Goal: Information Seeking & Learning: Compare options

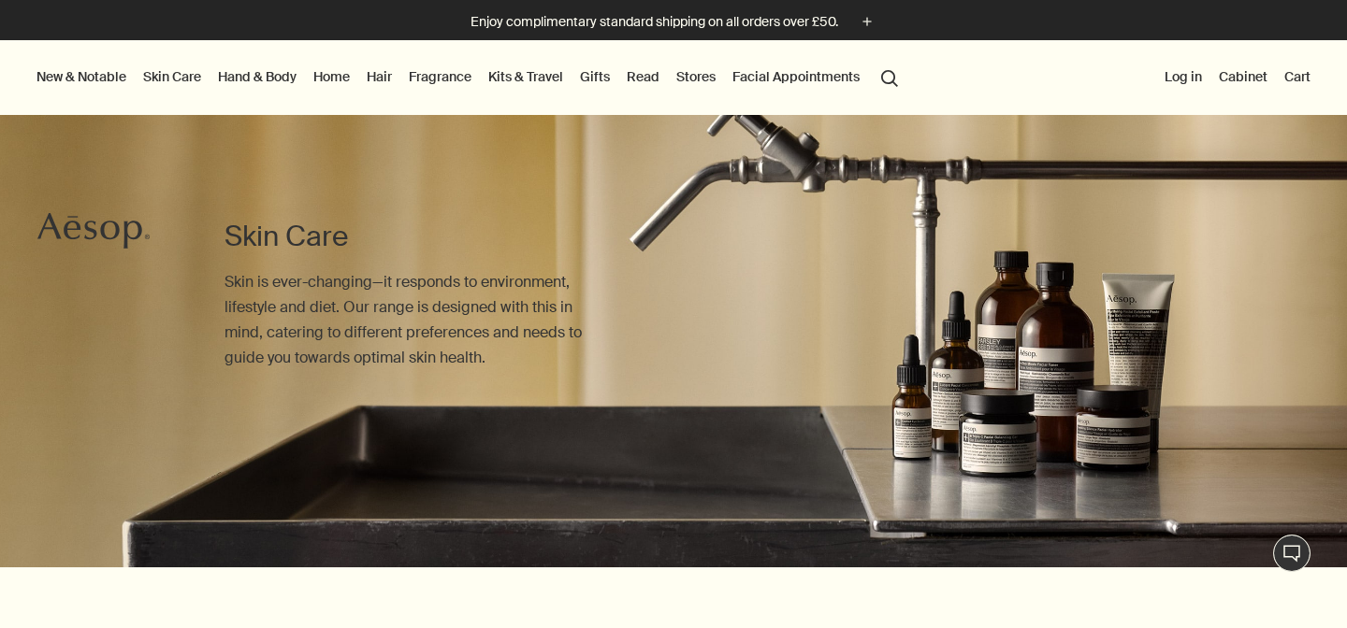
click at [267, 78] on link "Hand & Body" at bounding box center [257, 77] width 86 height 24
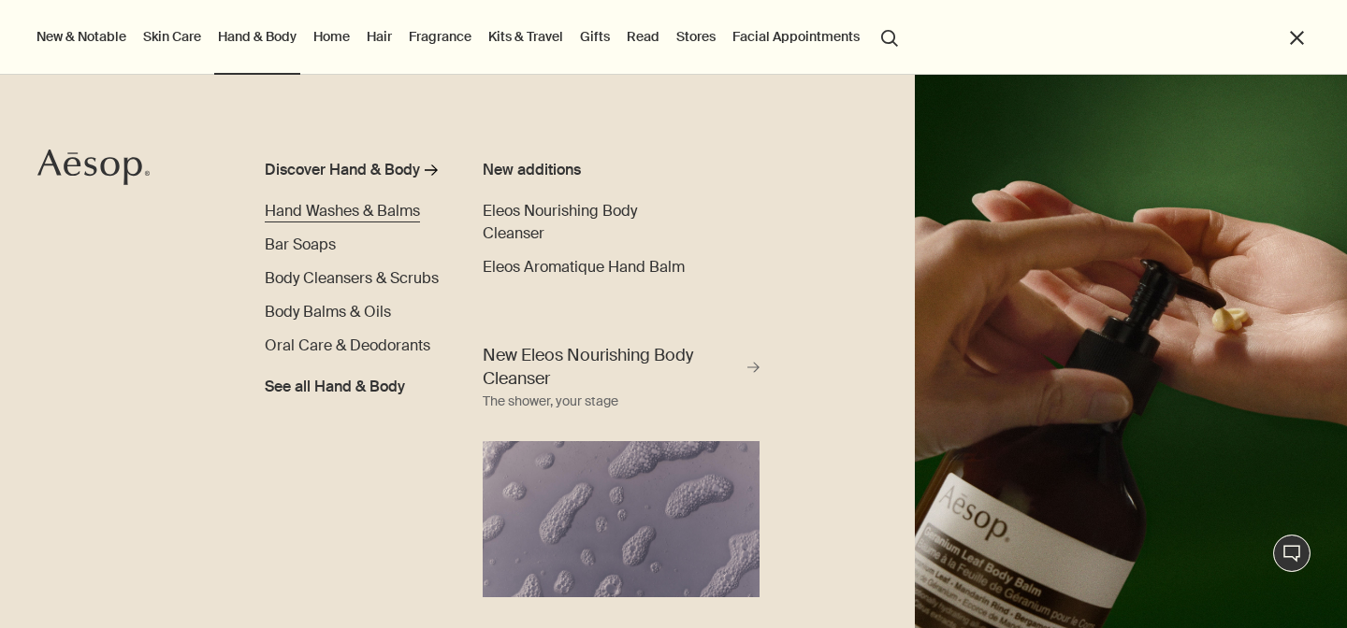
click at [355, 214] on span "Hand Washes & Balms" at bounding box center [342, 211] width 155 height 20
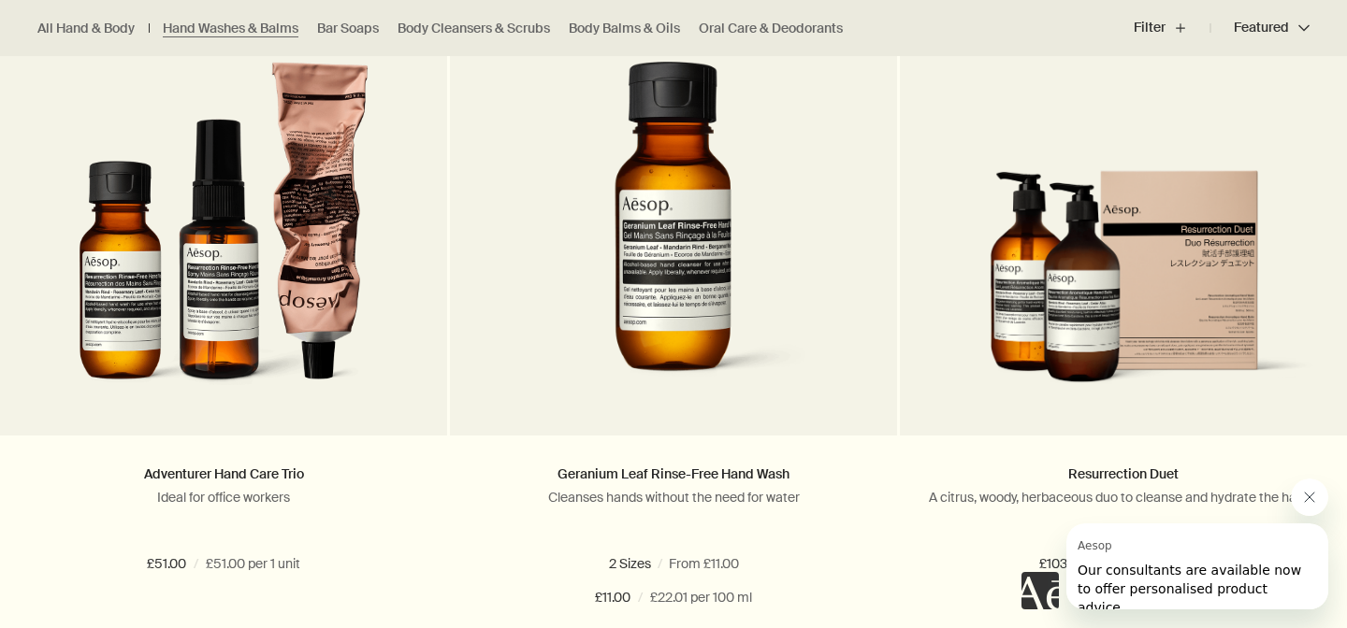
scroll to position [3292, 0]
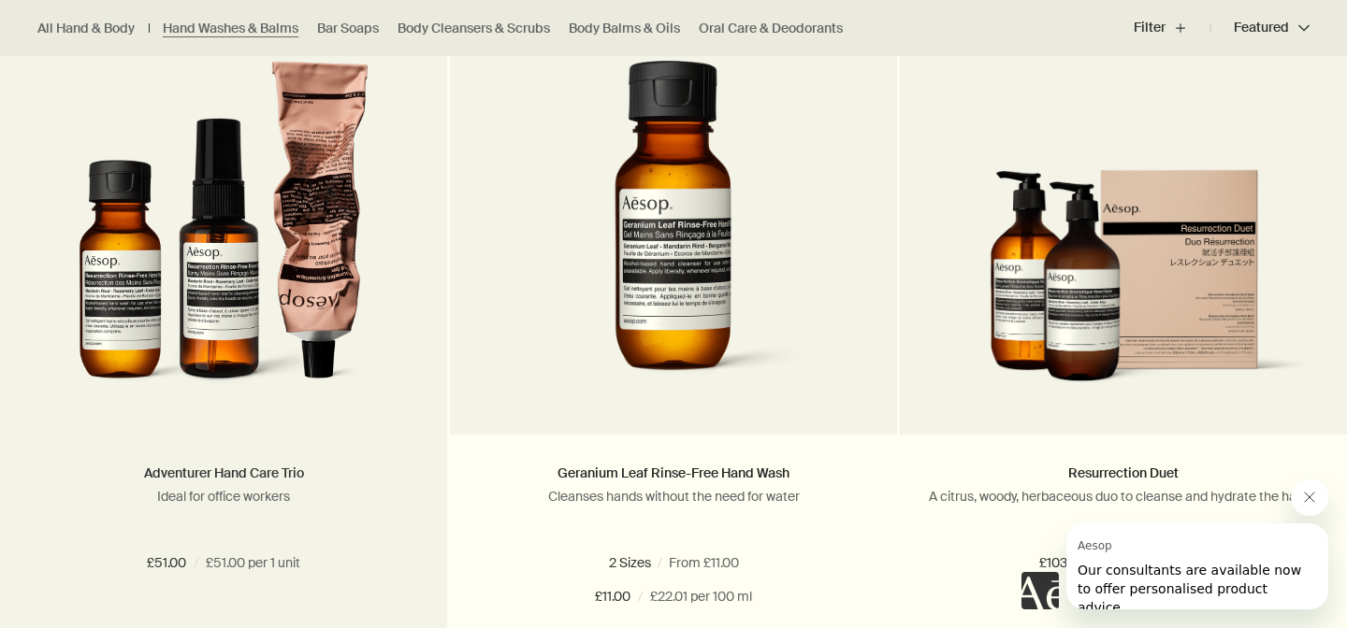
click at [235, 477] on link "Adventurer Hand Care Trio" at bounding box center [224, 473] width 160 height 17
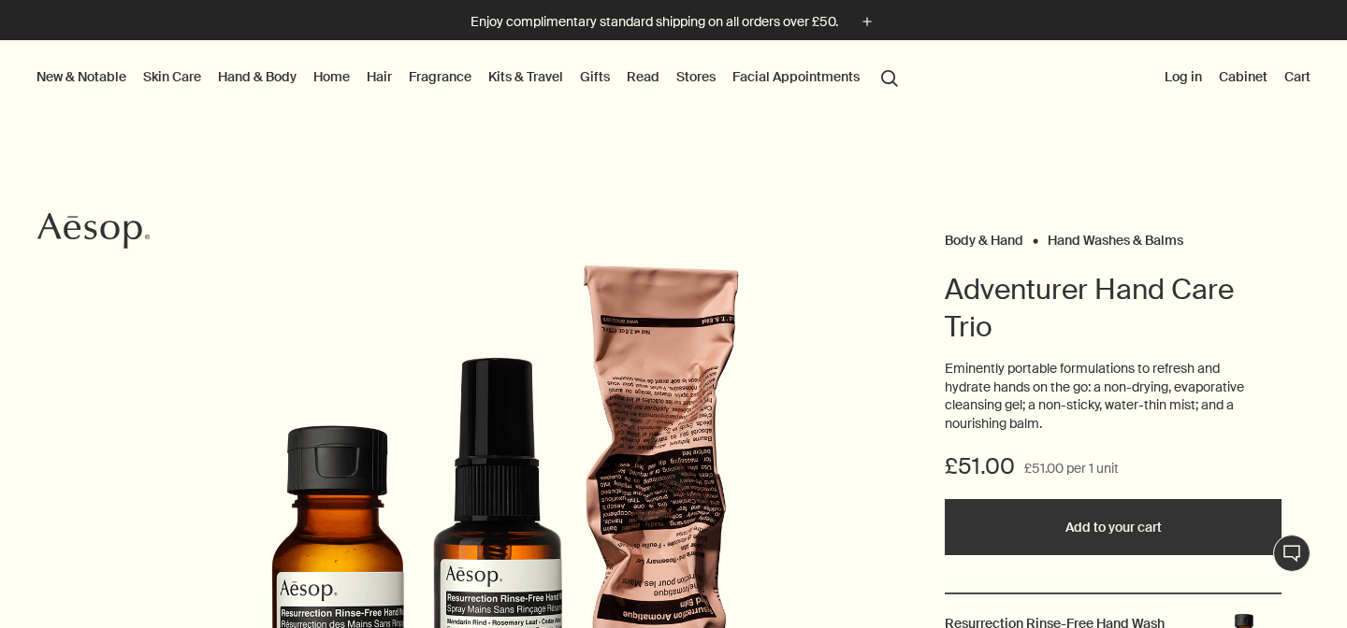
click at [498, 232] on div at bounding box center [505, 529] width 786 height 604
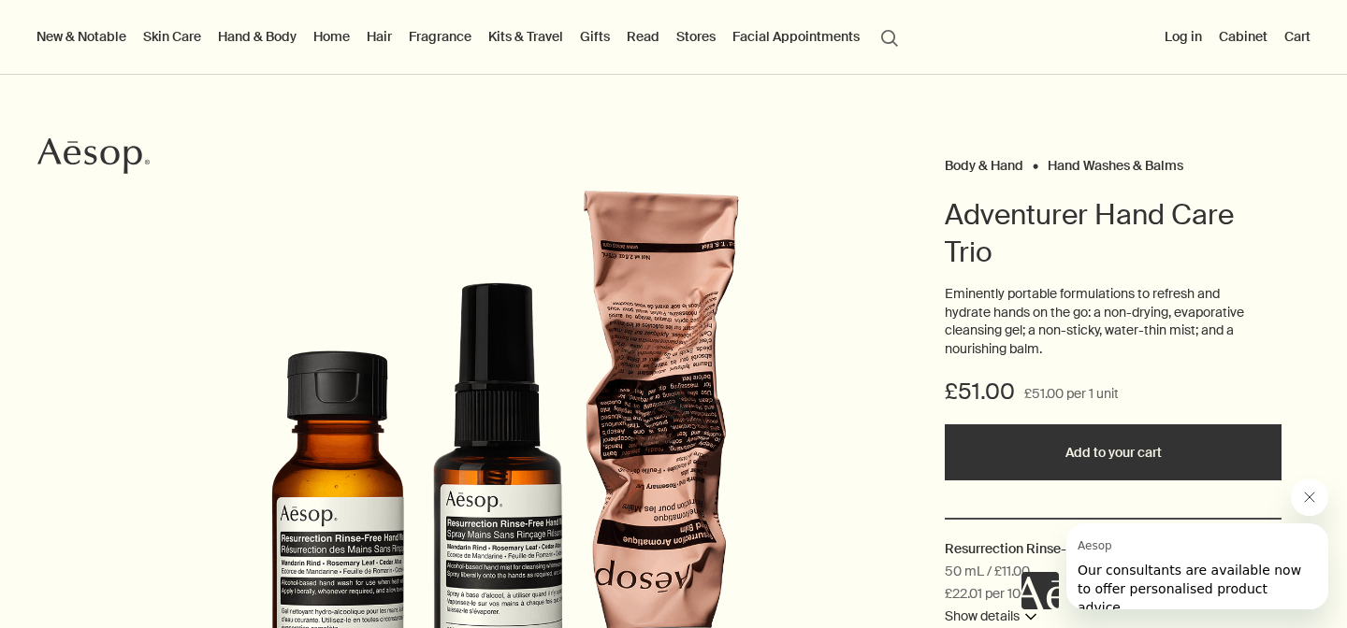
scroll to position [37, 0]
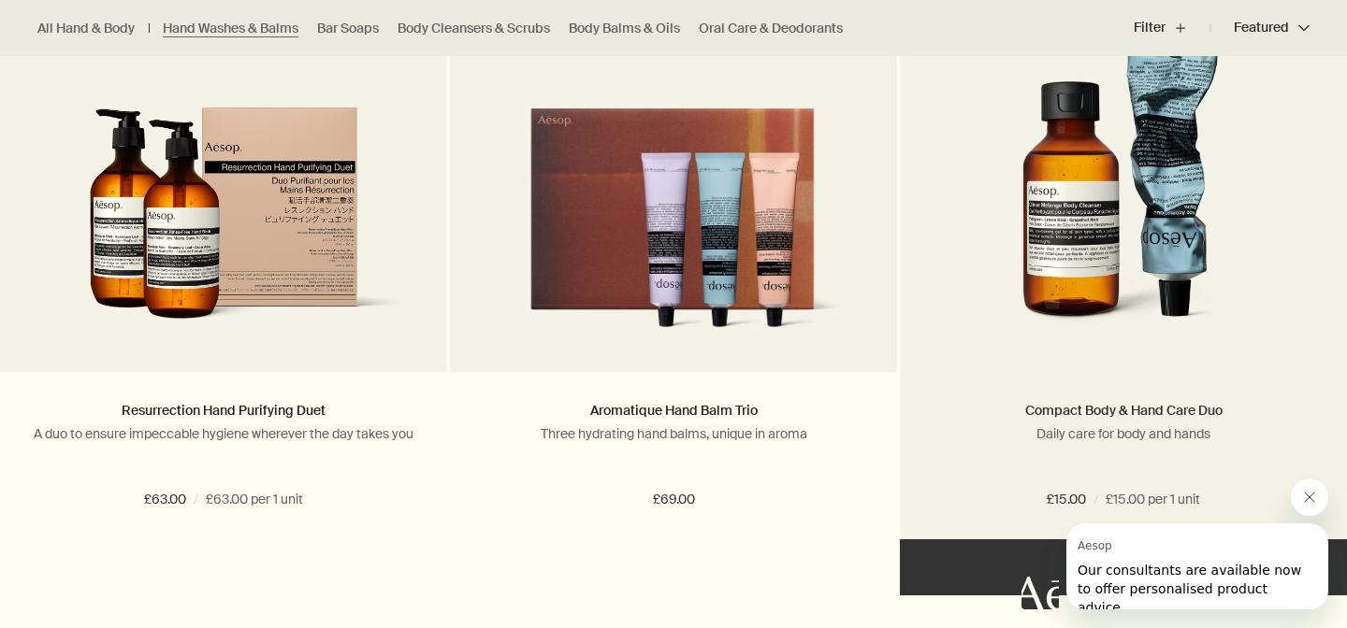
click at [1134, 415] on link "Compact Body & Hand Care Duo" at bounding box center [1123, 410] width 197 height 17
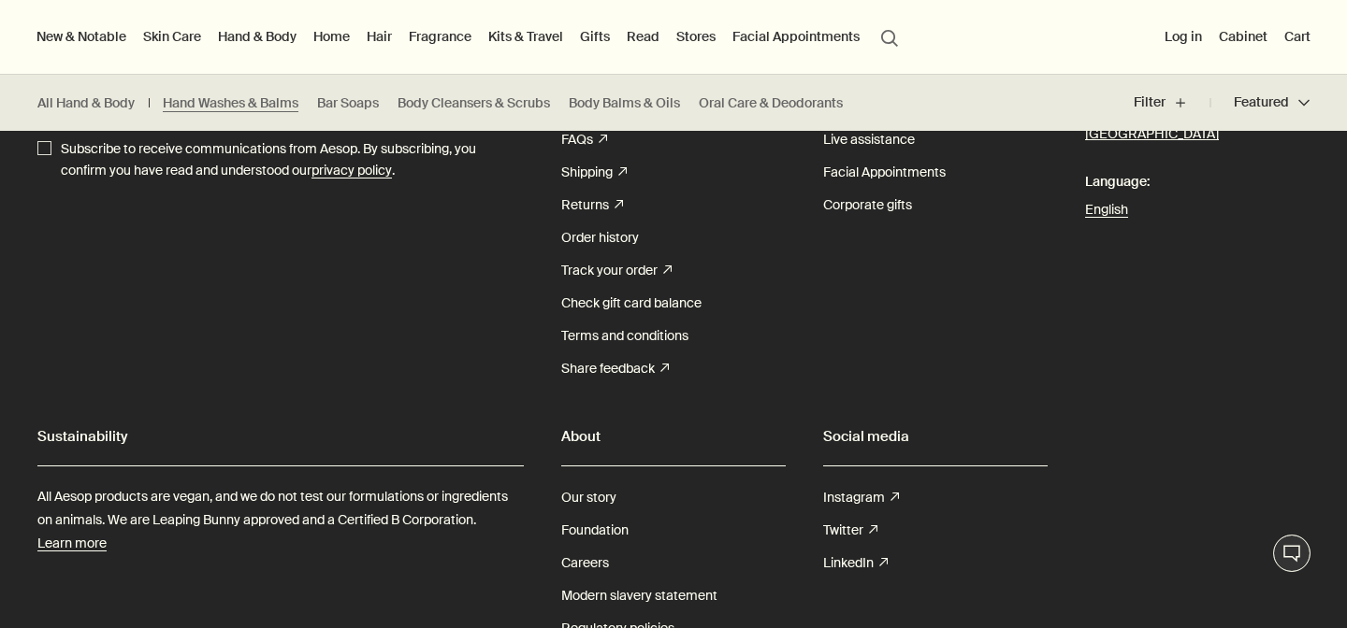
scroll to position [4040, 0]
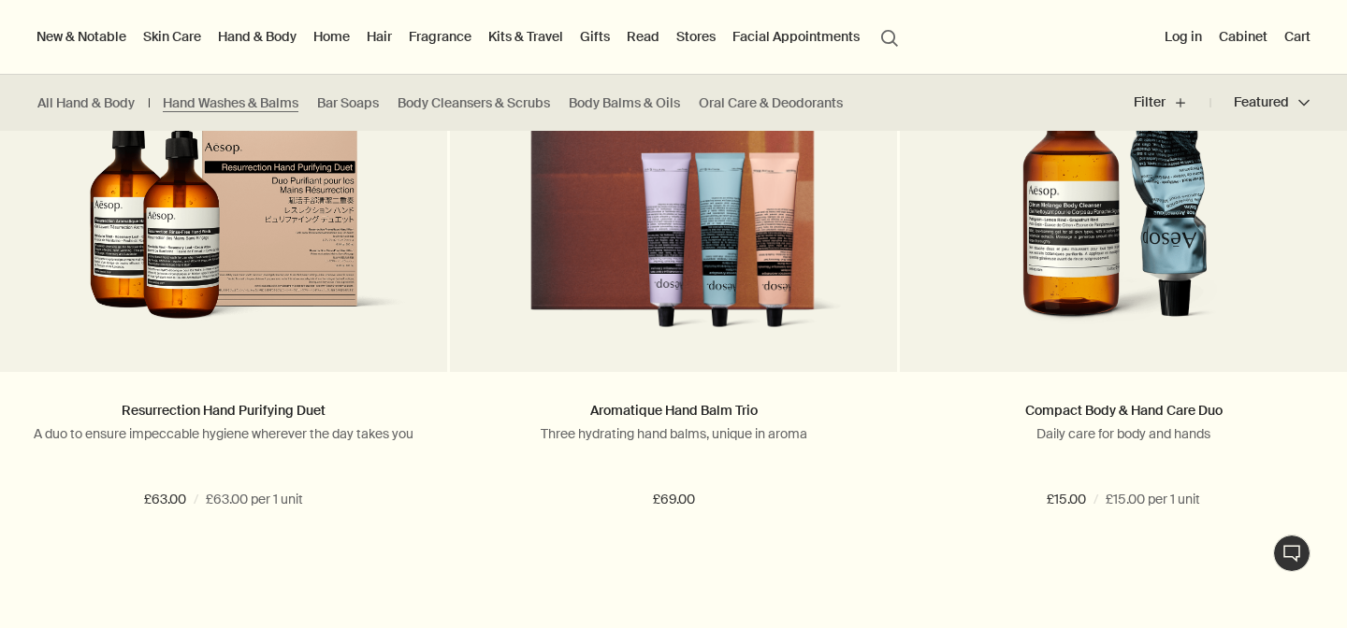
click at [549, 38] on link "Kits & Travel" at bounding box center [525, 36] width 82 height 24
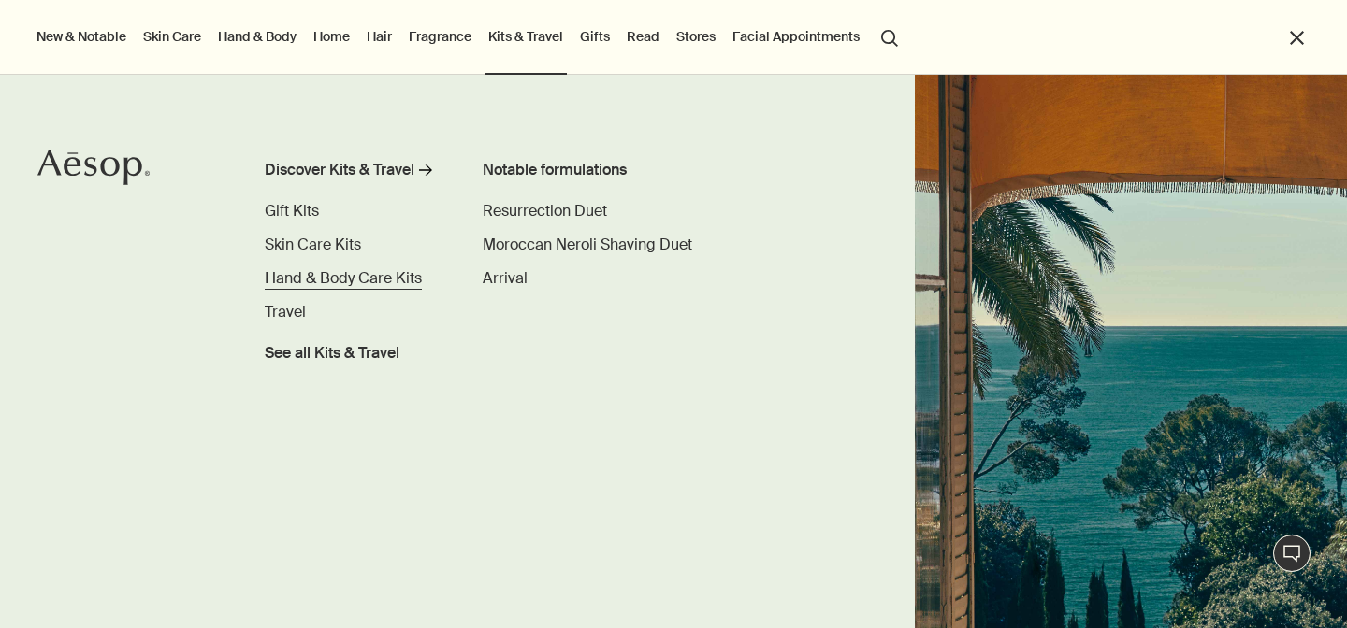
click at [343, 282] on span "Hand & Body Care Kits" at bounding box center [343, 278] width 157 height 20
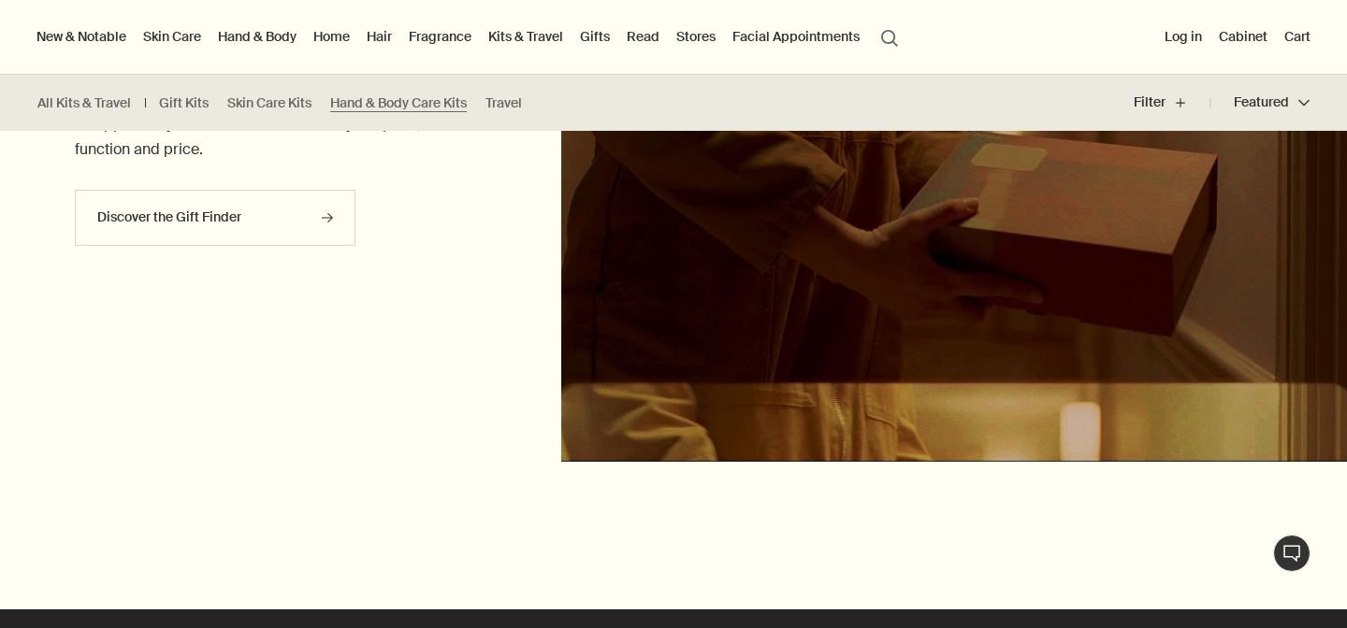
scroll to position [1908, 0]
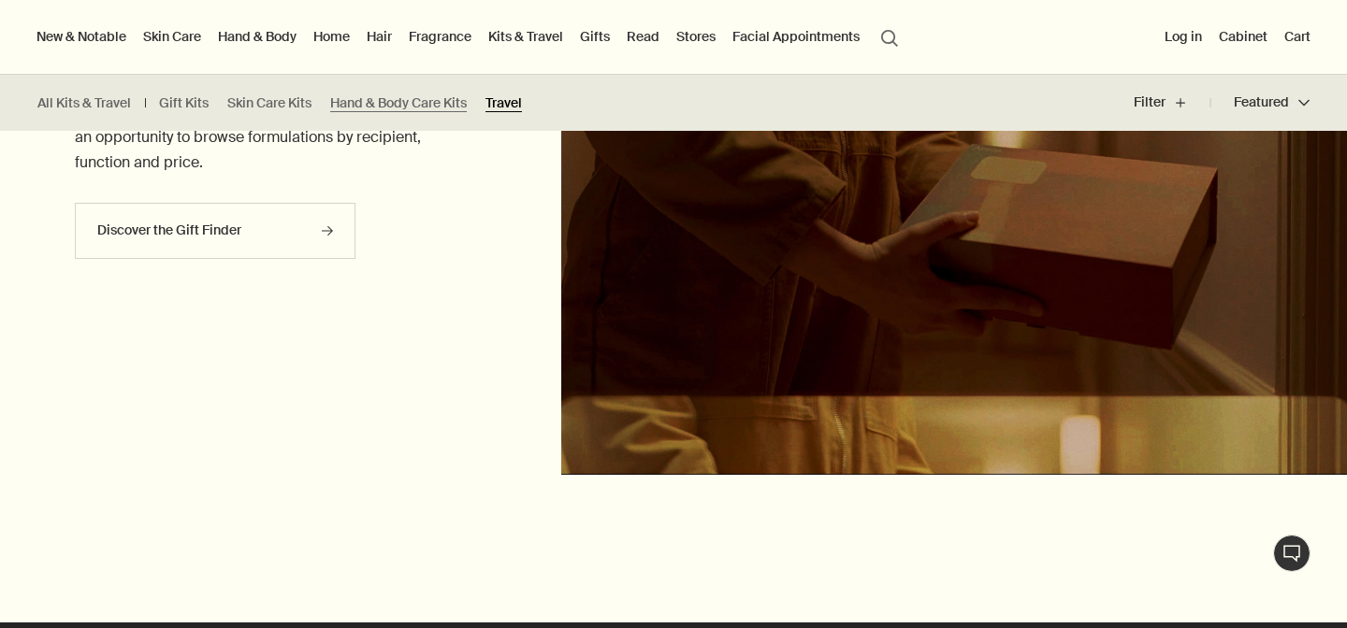
click at [515, 105] on link "Travel" at bounding box center [503, 103] width 36 height 18
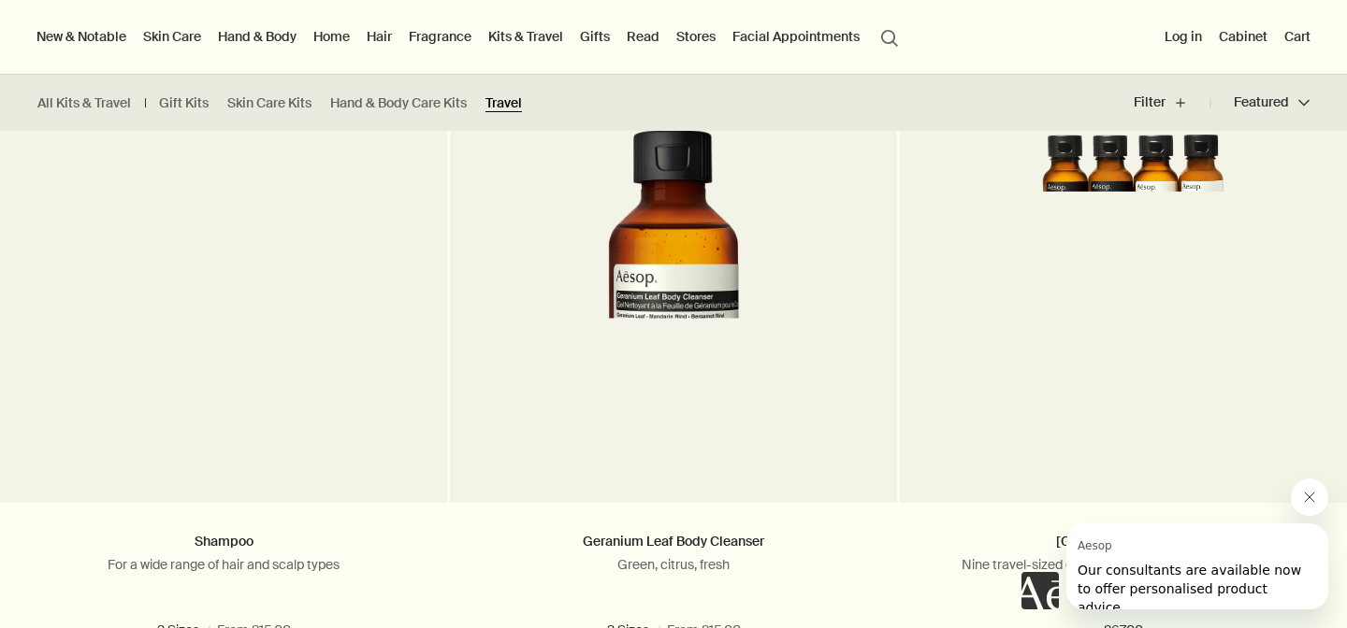
scroll to position [3255, 0]
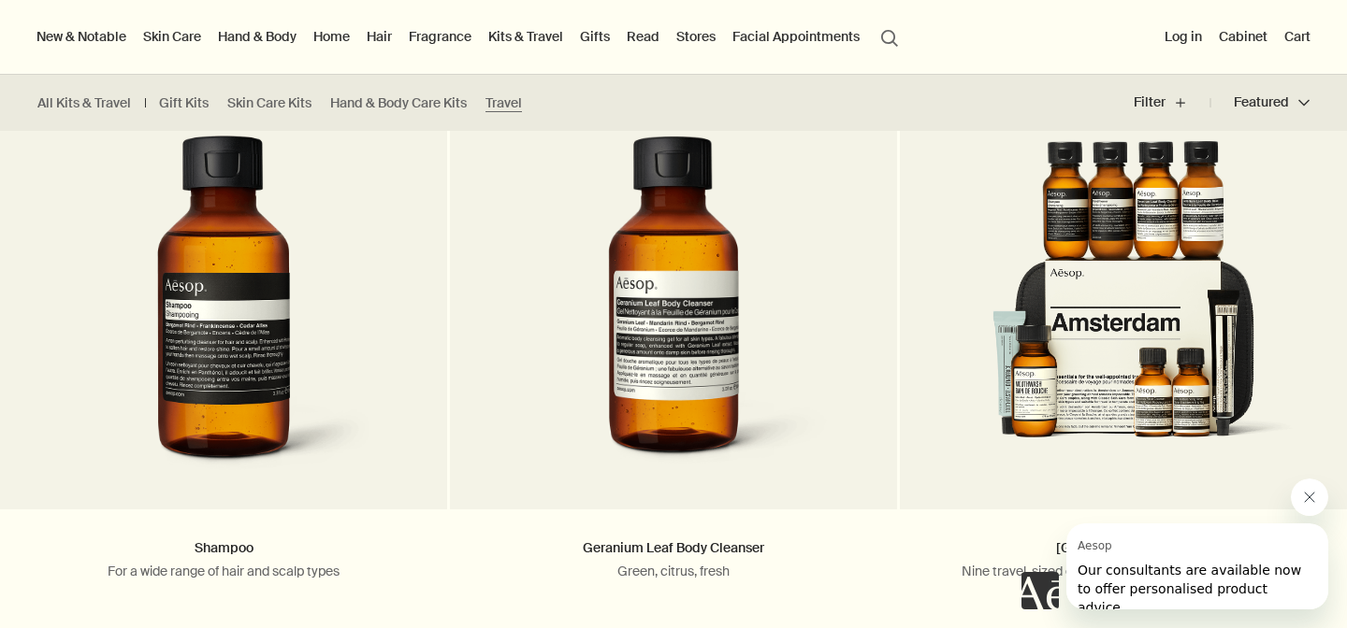
click at [267, 38] on link "Hand & Body" at bounding box center [257, 36] width 86 height 24
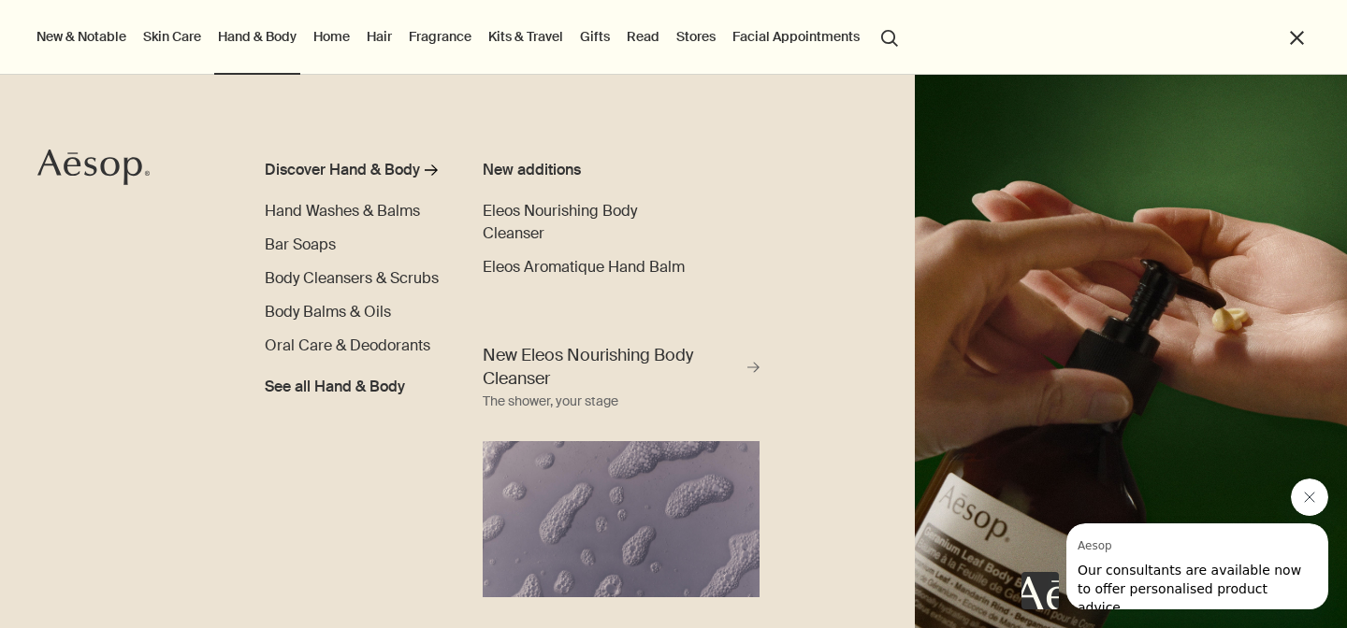
click at [266, 33] on link "Hand & Body" at bounding box center [257, 36] width 86 height 24
click at [370, 211] on span "Hand Washes & Balms" at bounding box center [342, 211] width 155 height 20
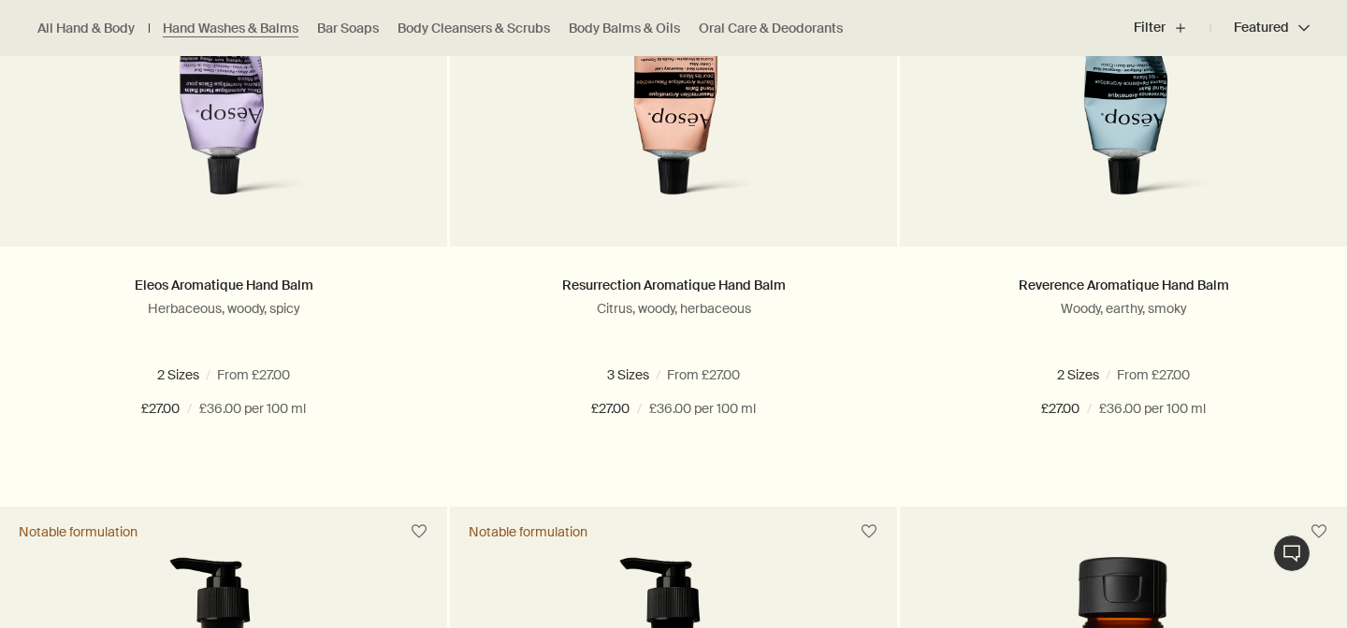
scroll to position [786, 0]
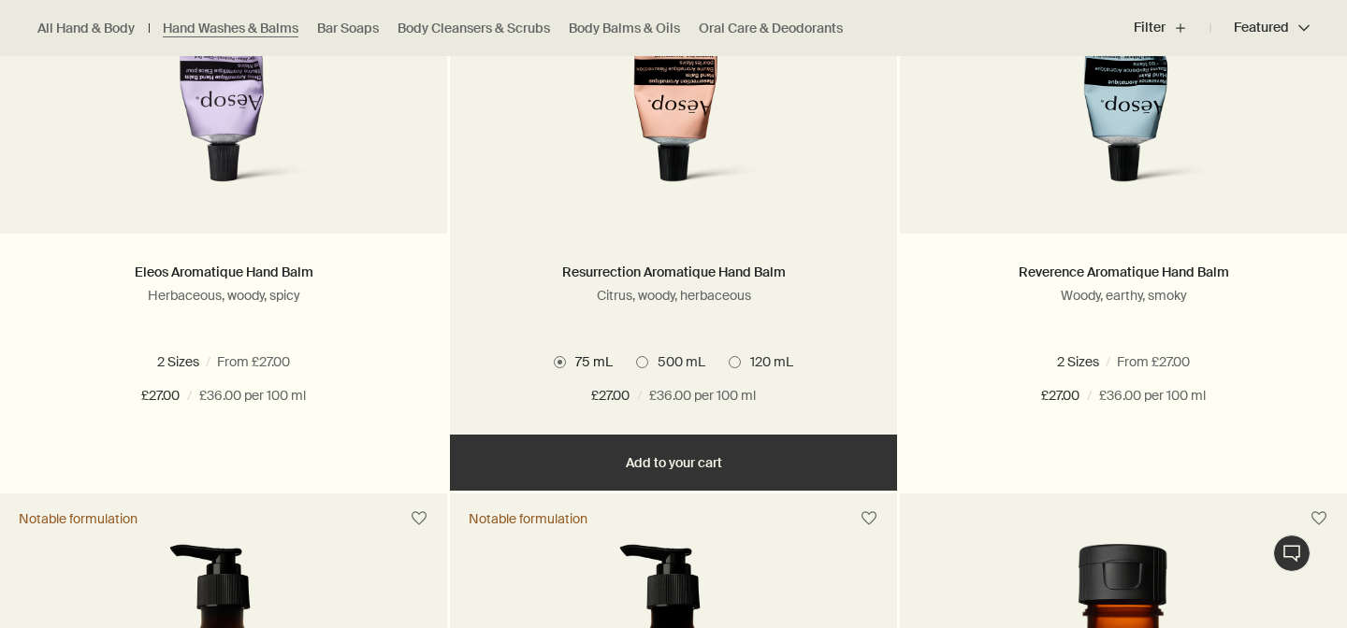
click at [642, 361] on span at bounding box center [642, 362] width 12 height 12
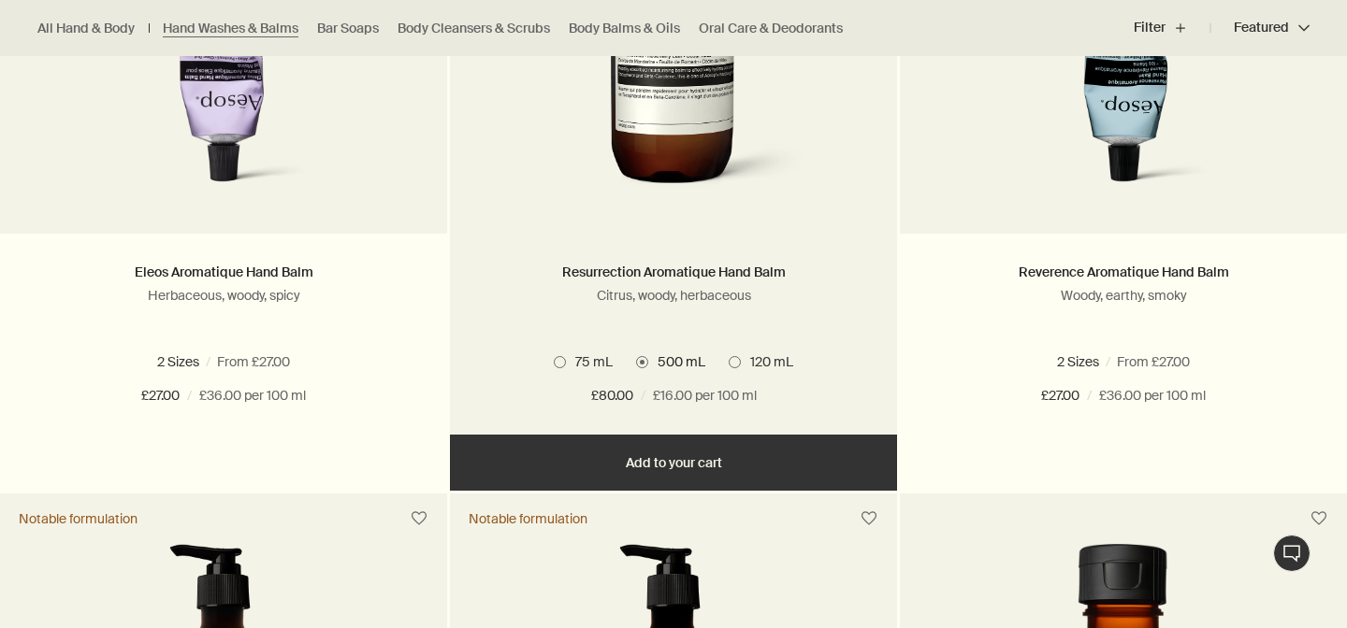
click at [562, 364] on span at bounding box center [560, 362] width 12 height 12
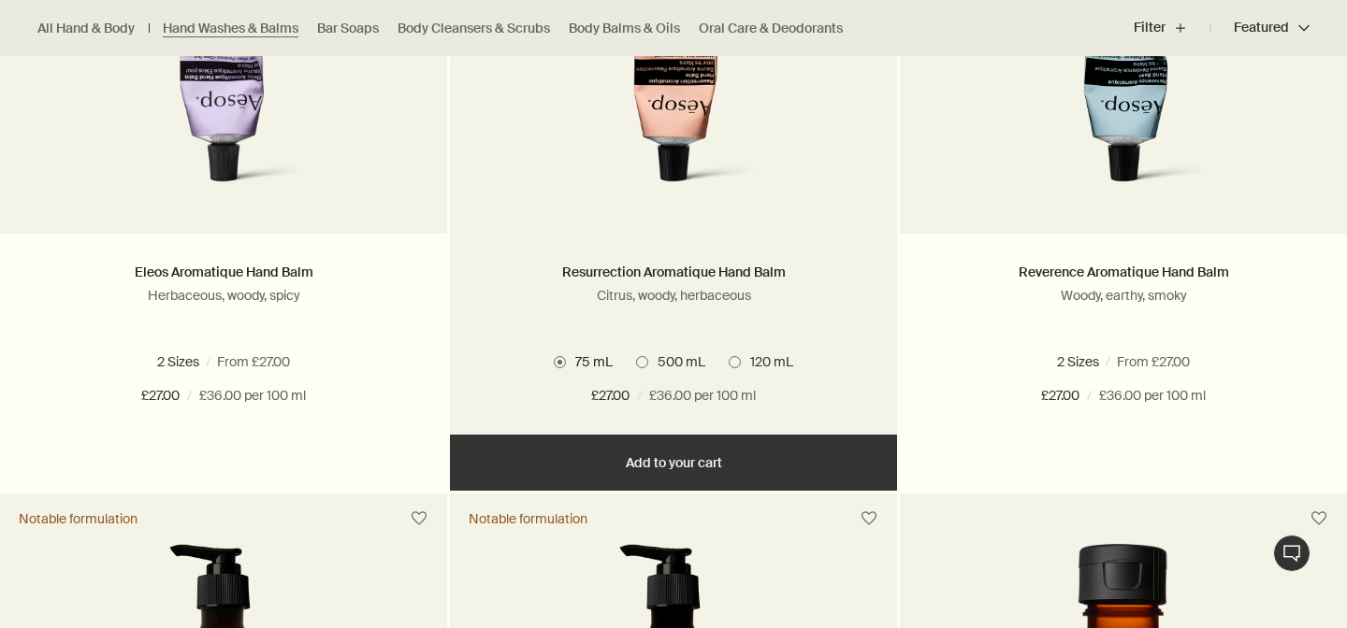
click at [737, 358] on span at bounding box center [735, 362] width 12 height 12
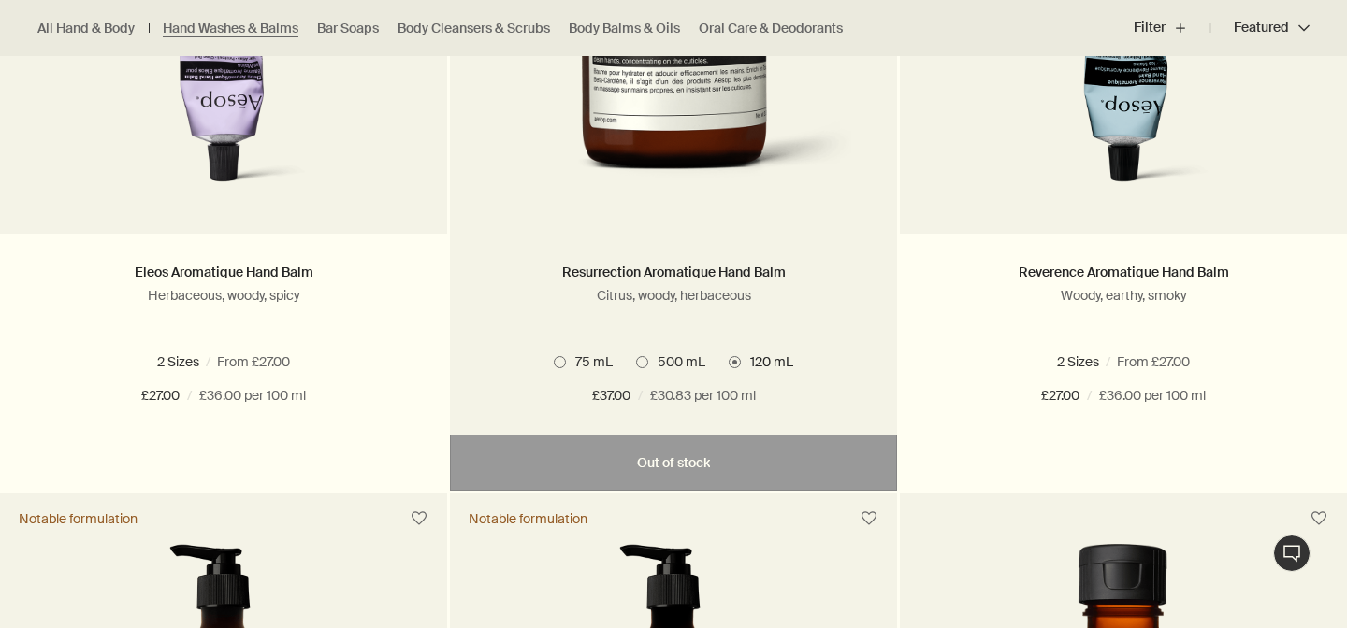
click at [562, 363] on span at bounding box center [560, 362] width 12 height 12
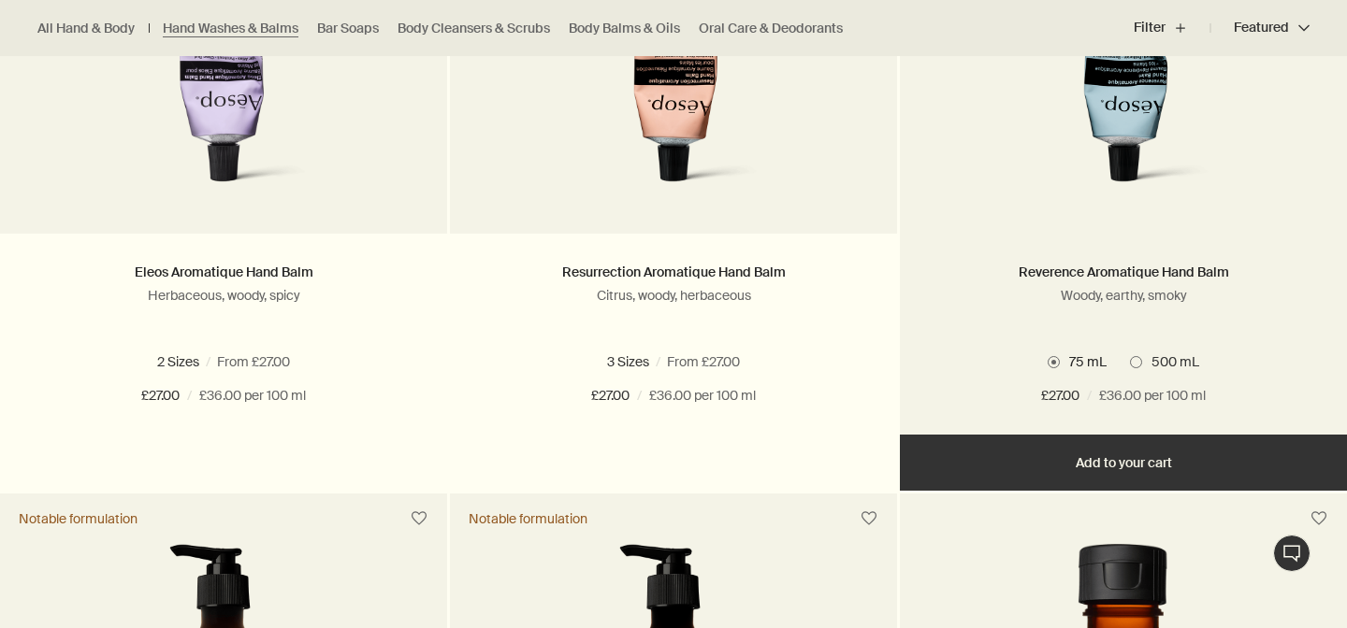
click at [959, 352] on ul "75 mL 500 mL" at bounding box center [1123, 362] width 391 height 24
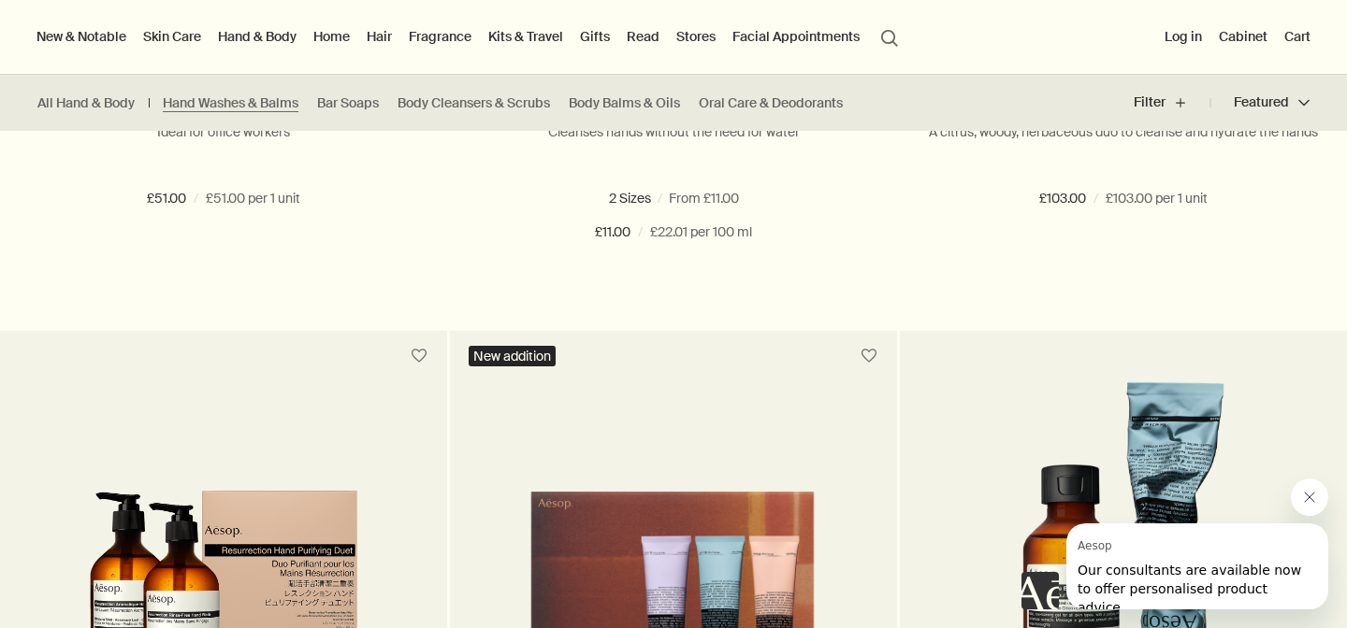
scroll to position [3629, 0]
